Goal: Task Accomplishment & Management: Use online tool/utility

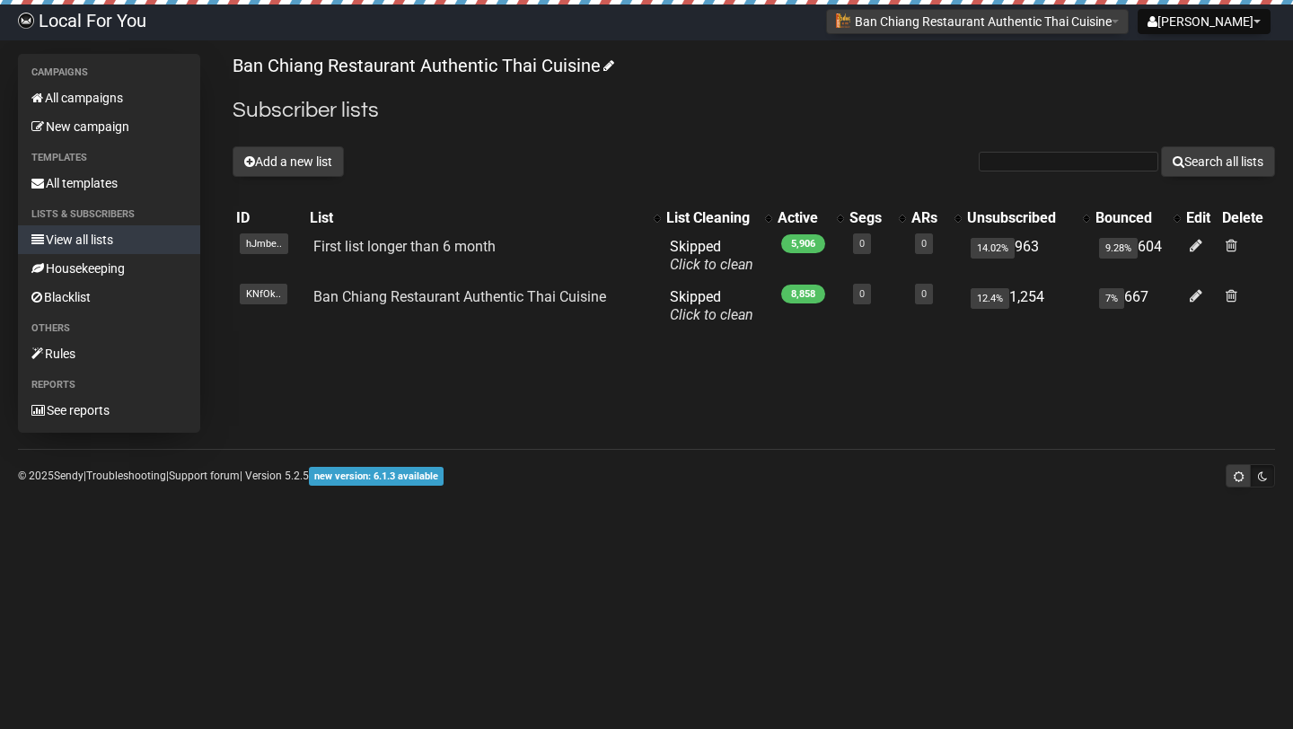
click at [92, 80] on li "Campaigns" at bounding box center [109, 73] width 182 height 22
click at [110, 94] on link "All campaigns" at bounding box center [109, 97] width 182 height 29
click at [105, 180] on link "All templates" at bounding box center [109, 183] width 182 height 29
click at [129, 98] on link "All campaigns" at bounding box center [109, 97] width 182 height 29
click at [101, 127] on link "New campaign" at bounding box center [109, 126] width 182 height 29
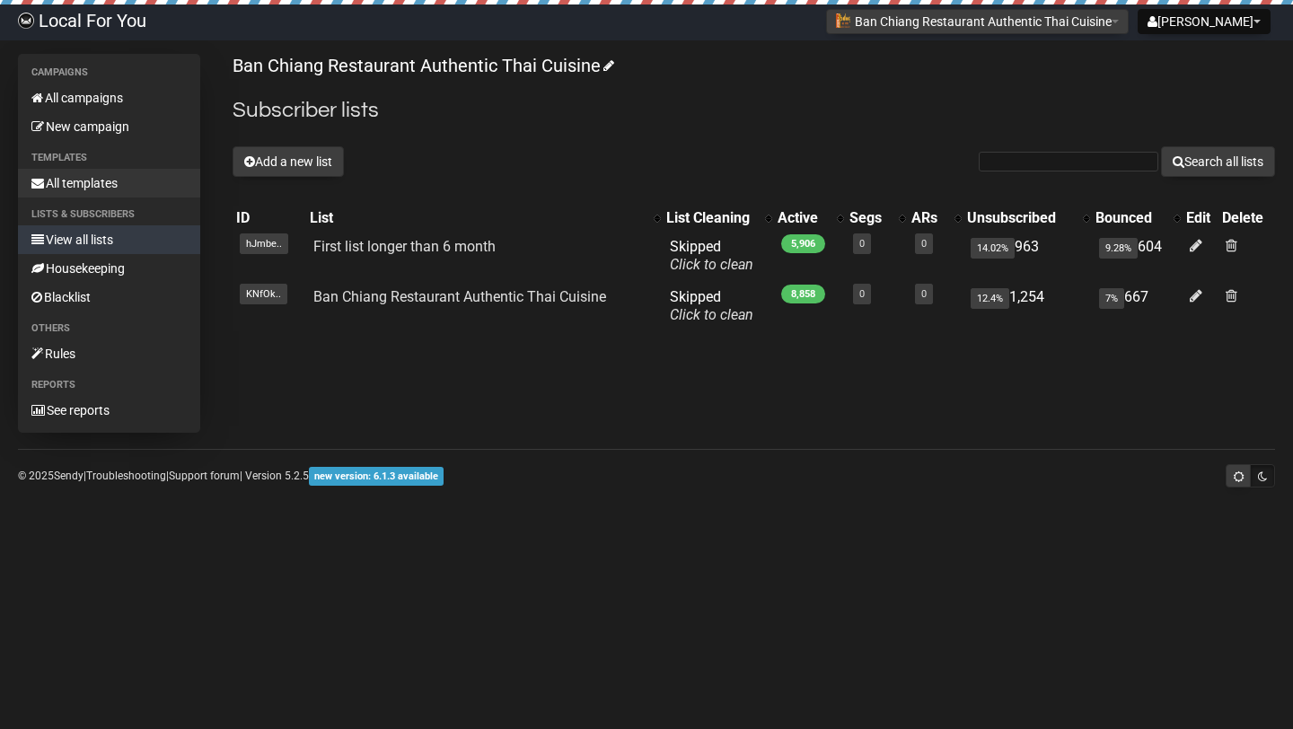
click at [118, 175] on link "All templates" at bounding box center [109, 183] width 182 height 29
click at [114, 95] on link "All campaigns" at bounding box center [109, 97] width 182 height 29
